Goal: Check status: Check status

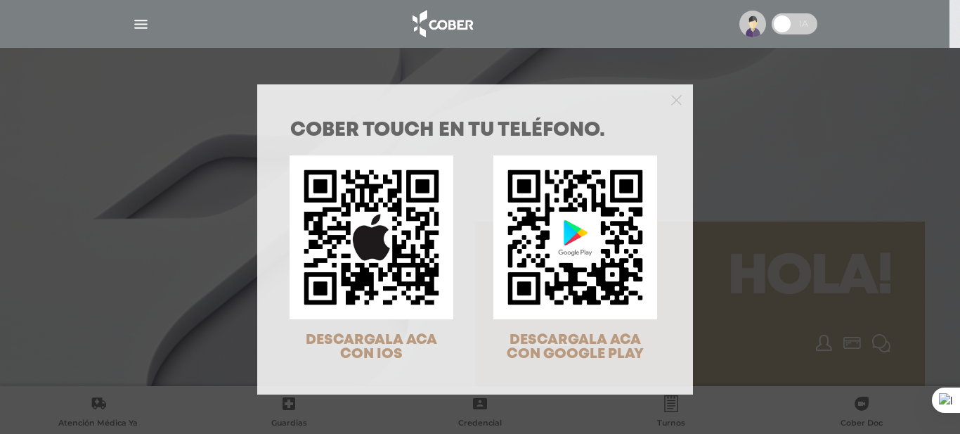
drag, startPoint x: 854, startPoint y: 167, endPoint x: 847, endPoint y: 172, distance: 8.2
click at [851, 170] on div "COBER TOUCH en tu teléfono. DESCARGALA ACA CON IOS DESCARGALA ACA CON GOOGLE PL…" at bounding box center [480, 217] width 960 height 434
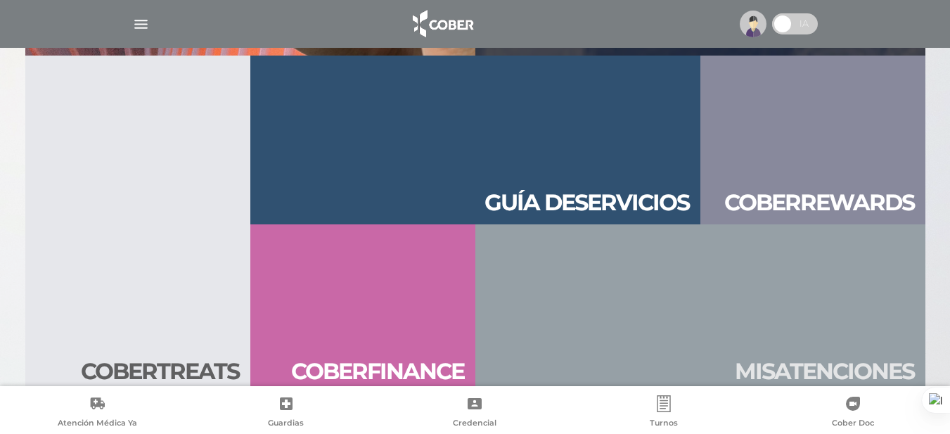
scroll to position [1519, 0]
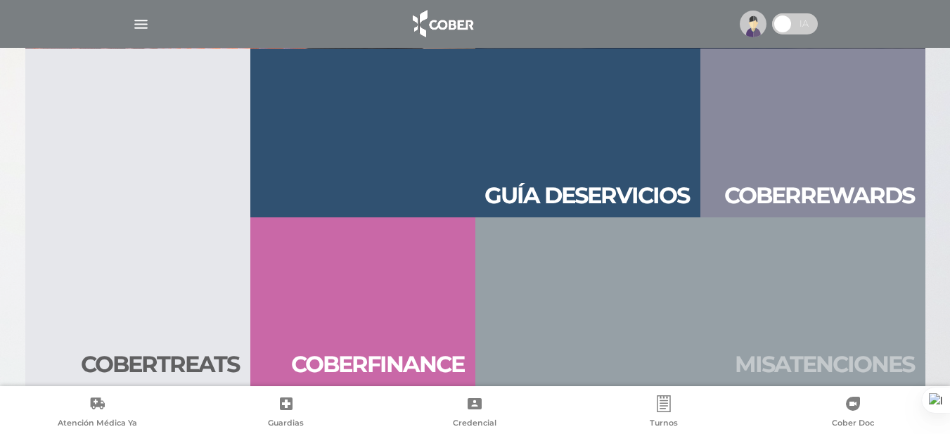
click at [793, 360] on h2 "Mis aten ciones" at bounding box center [824, 364] width 179 height 27
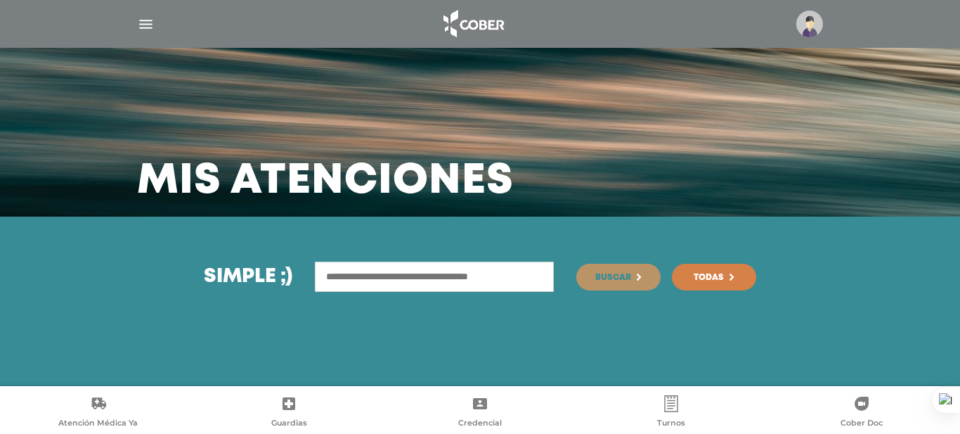
click at [474, 274] on input "text" at bounding box center [434, 277] width 239 height 30
type input "**********"
click at [611, 277] on span "Buscar" at bounding box center [614, 277] width 36 height 8
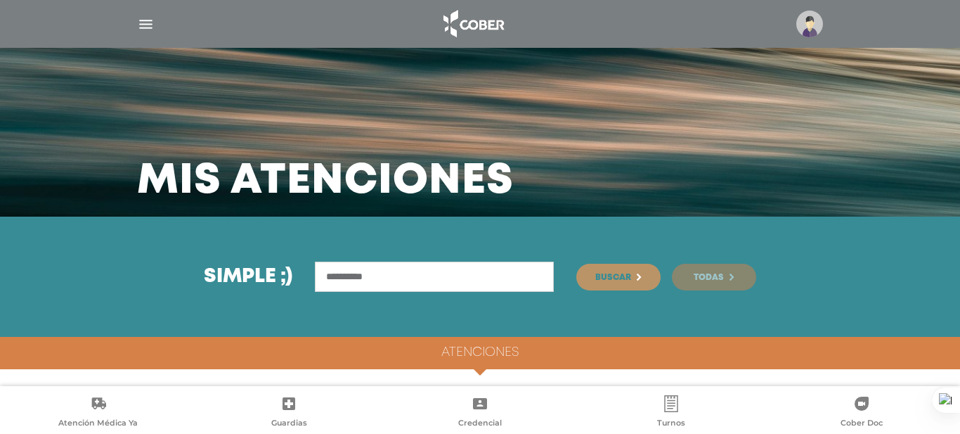
click at [703, 274] on span "Todas" at bounding box center [709, 277] width 30 height 8
click at [666, 402] on icon at bounding box center [671, 403] width 17 height 17
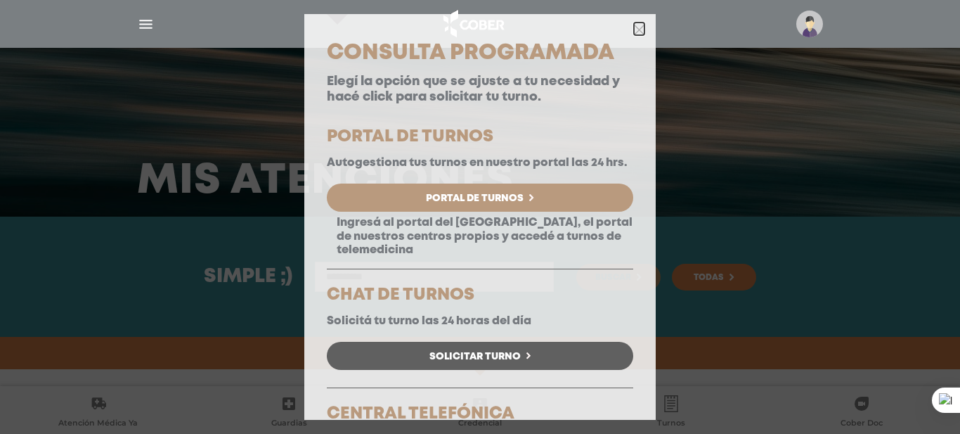
click at [634, 32] on icon "button" at bounding box center [639, 30] width 11 height 11
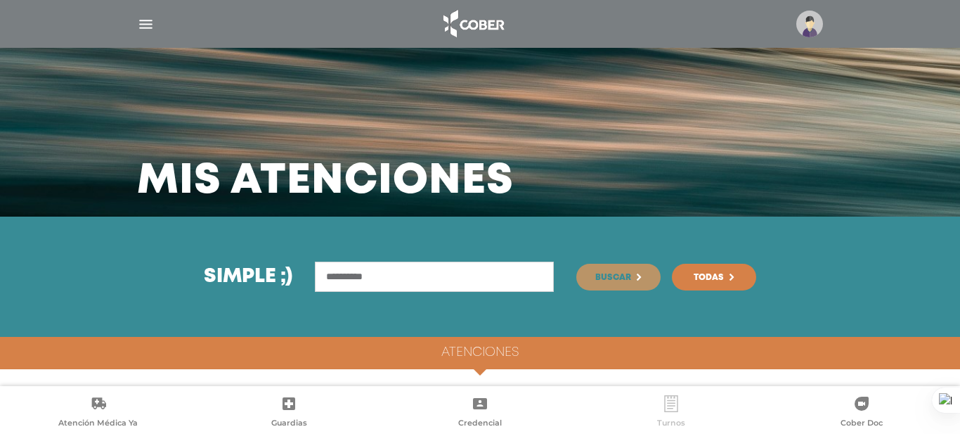
click at [673, 401] on icon at bounding box center [671, 403] width 17 height 17
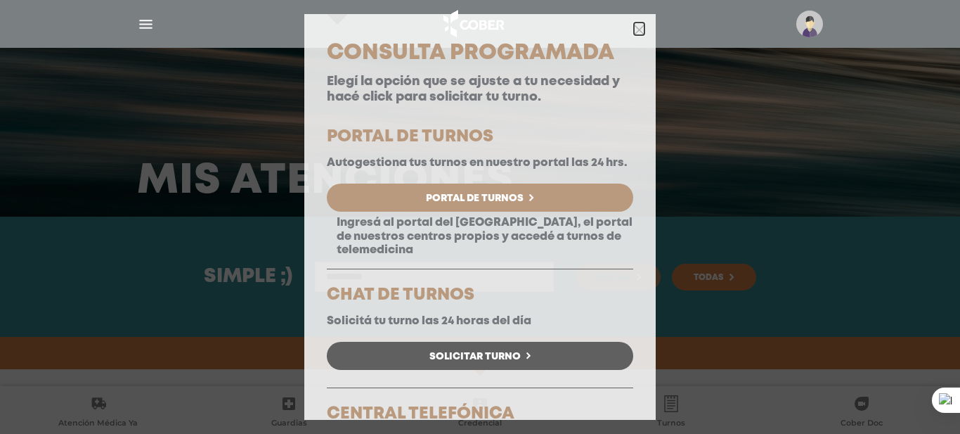
click at [634, 26] on icon "button" at bounding box center [639, 30] width 11 height 11
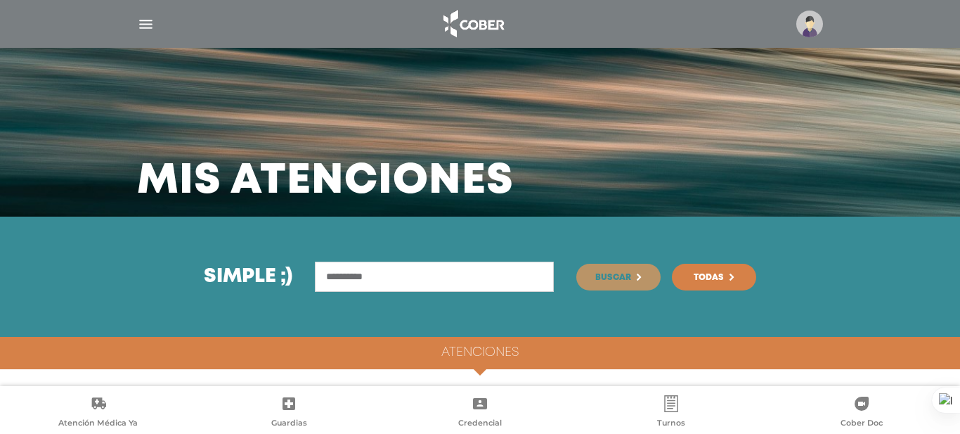
click at [146, 27] on img "button" at bounding box center [146, 24] width 18 height 18
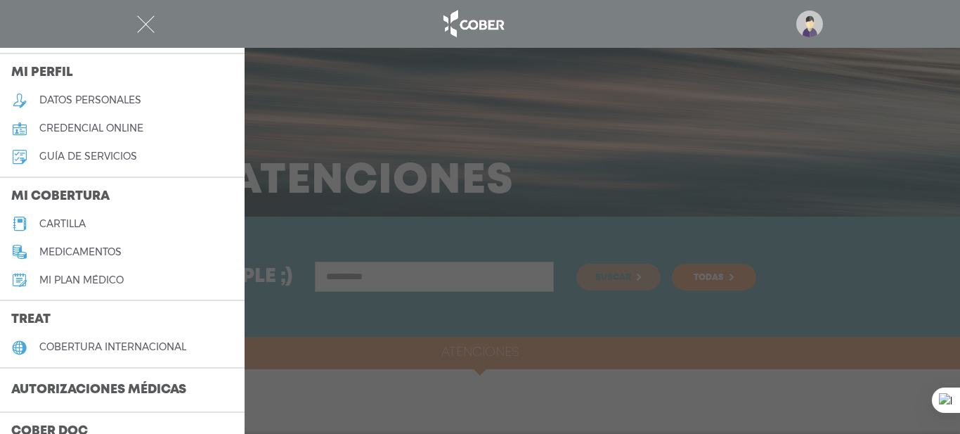
scroll to position [70, 0]
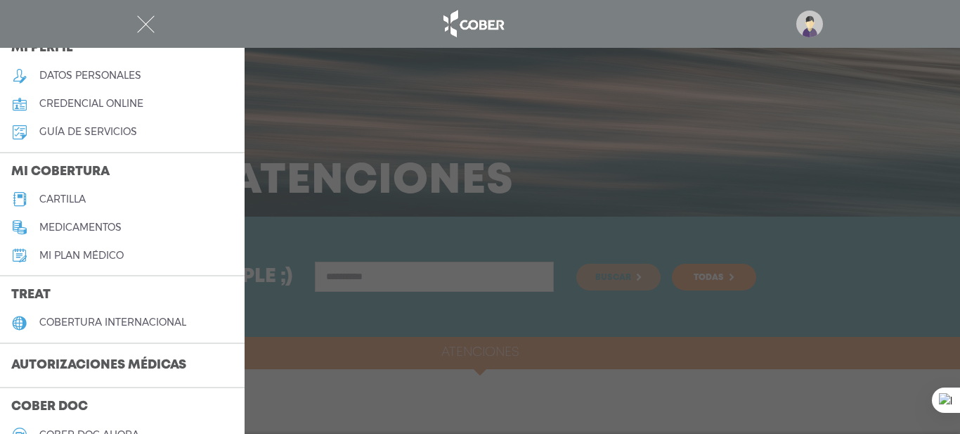
click at [117, 356] on h3 "Autorizaciones médicas" at bounding box center [99, 365] width 198 height 27
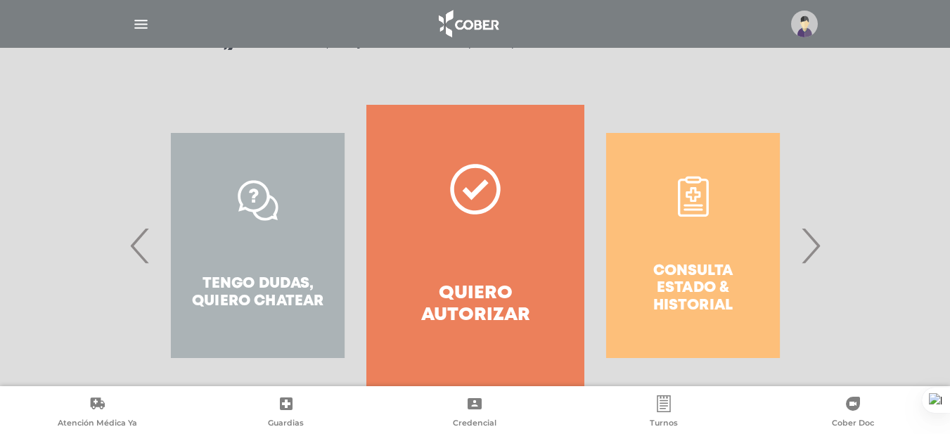
scroll to position [272, 0]
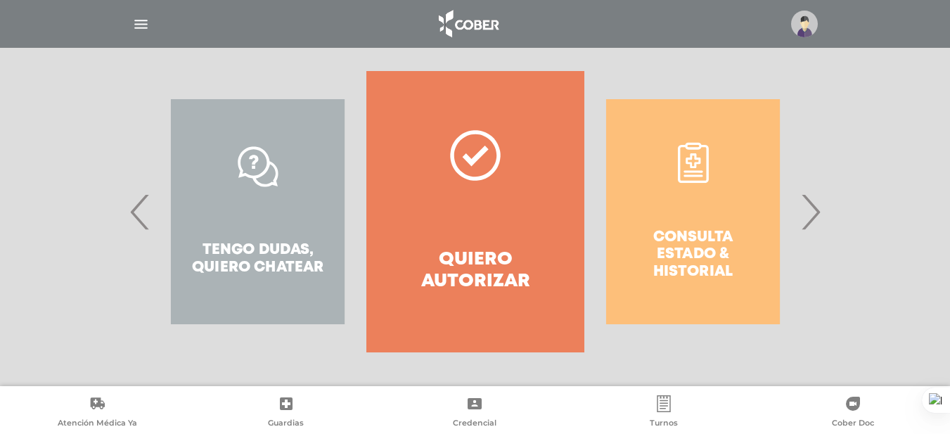
drag, startPoint x: 814, startPoint y: 215, endPoint x: 792, endPoint y: 214, distance: 22.5
click at [813, 215] on span "›" at bounding box center [810, 212] width 27 height 76
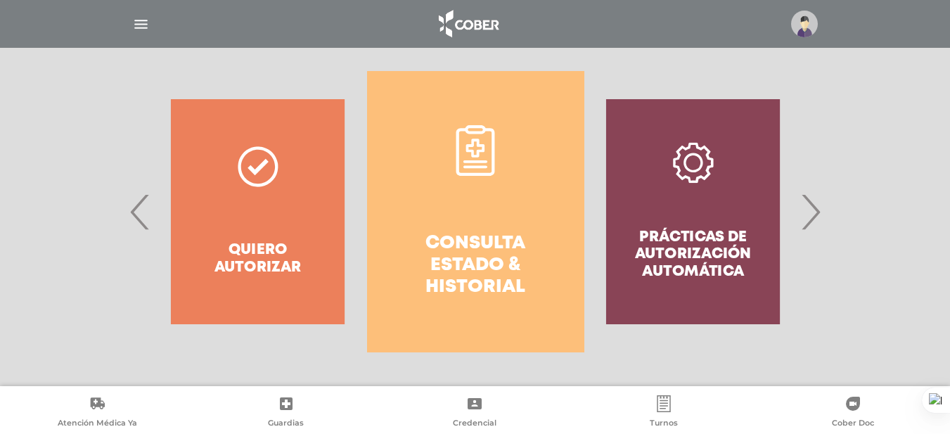
click at [484, 241] on h4 "Consulta estado & historial" at bounding box center [475, 266] width 167 height 66
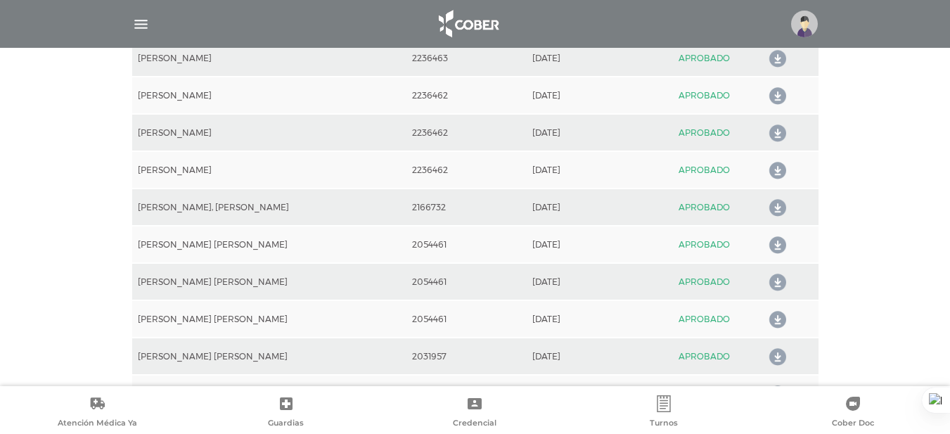
scroll to position [1609, 0]
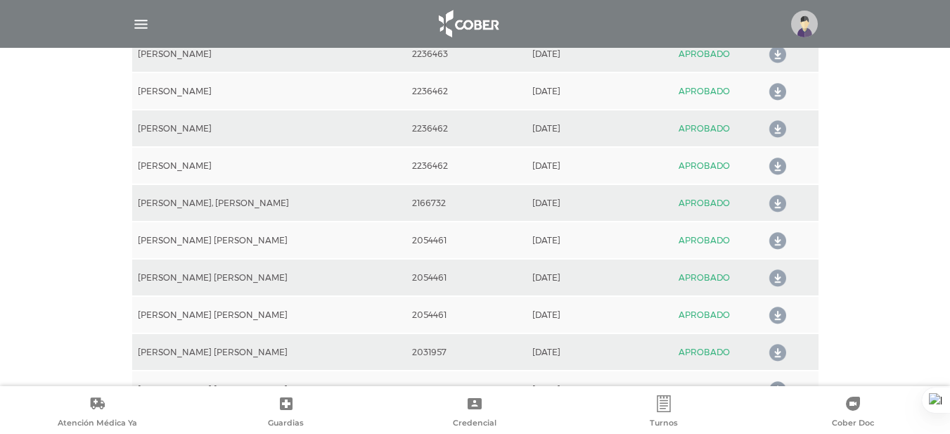
click at [773, 240] on icon at bounding box center [775, 241] width 22 height 22
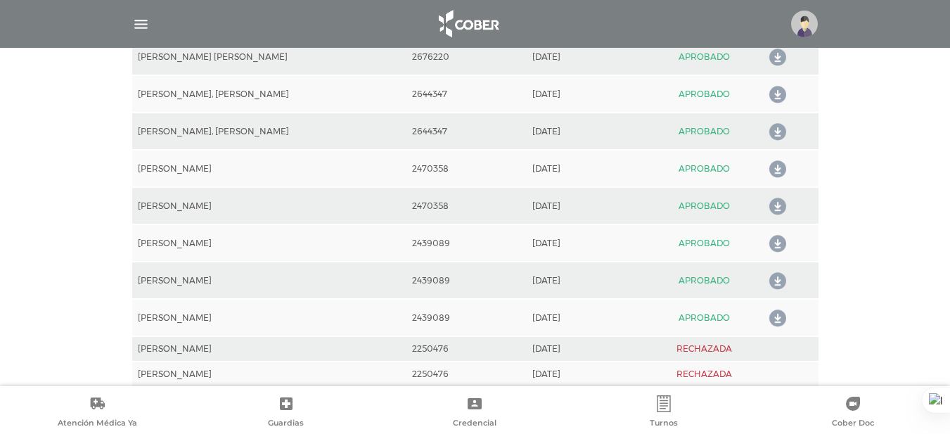
scroll to position [1187, 0]
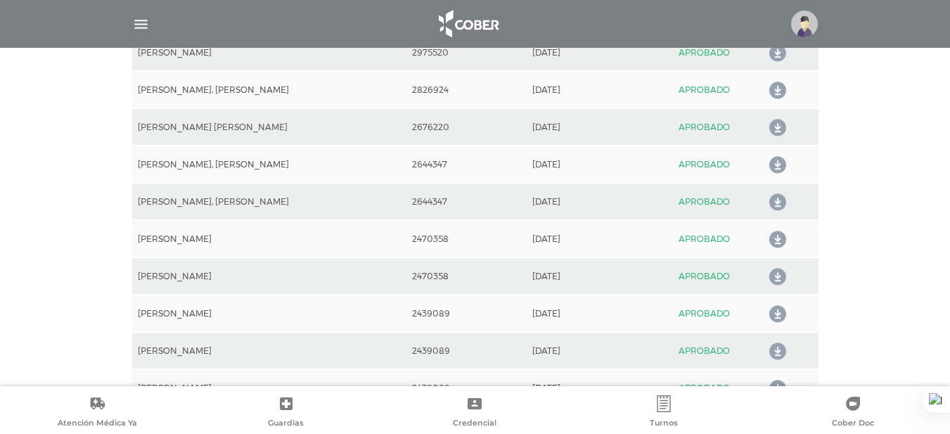
click at [771, 128] on icon at bounding box center [775, 128] width 22 height 22
